Goal: Task Accomplishment & Management: Complete application form

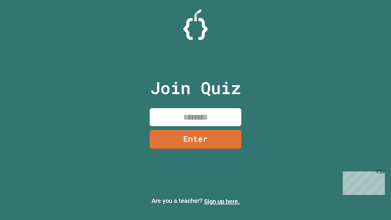
click at [222, 201] on link "Sign up here." at bounding box center [222, 201] width 36 height 7
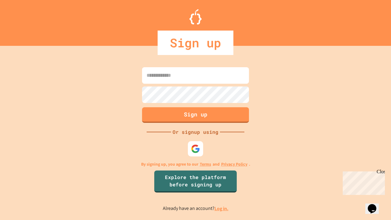
click at [222, 208] on link "Log in." at bounding box center [221, 208] width 14 height 6
